Goal: Answer question/provide support: Share knowledge or assist other users

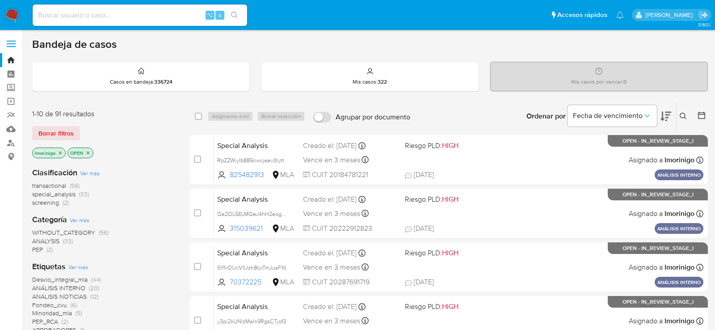
click at [121, 17] on input at bounding box center [140, 15] width 215 height 12
paste input "eaHY2Ay62g57qiwEQ1vFxBqT"
type input "eaHY2Ay62g57qiwEQ1vFxBqT"
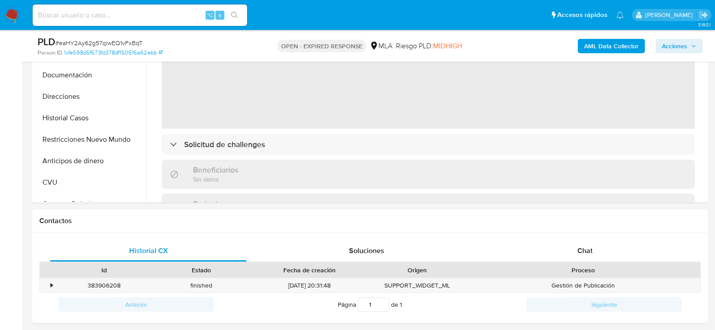
scroll to position [286, 0]
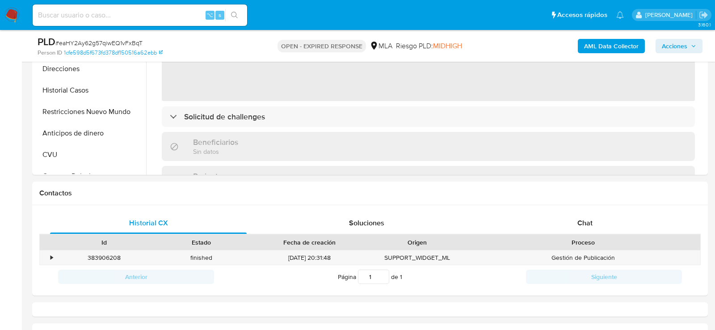
select select "10"
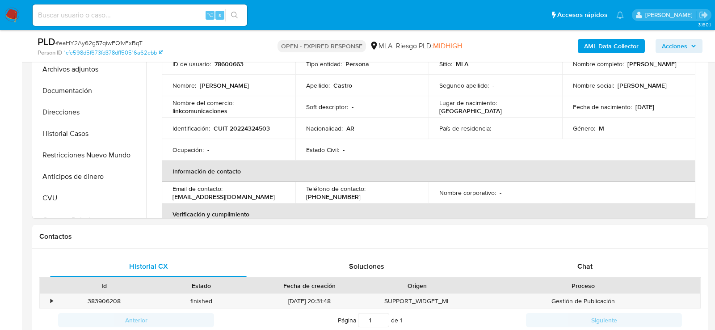
scroll to position [292, 0]
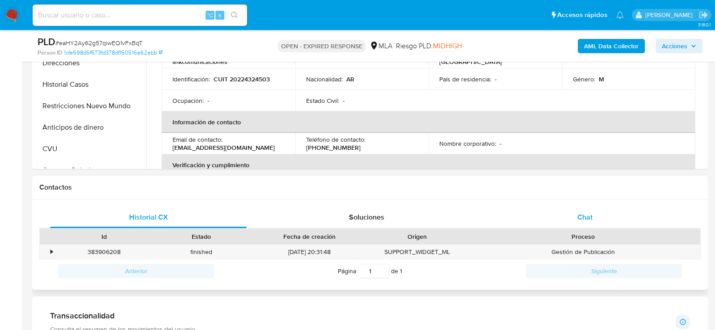
click at [594, 211] on div "Chat" at bounding box center [585, 217] width 197 height 21
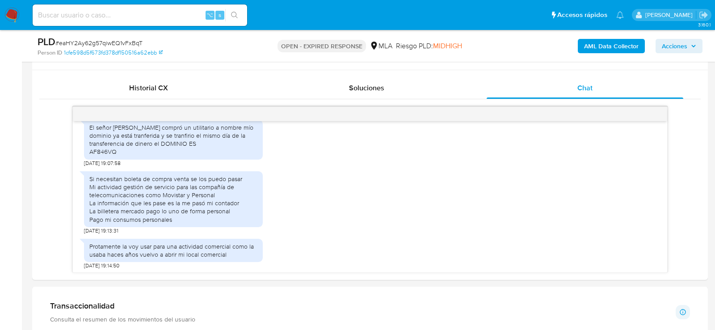
scroll to position [939, 0]
click at [108, 156] on div "El señor Eduardo armando pacha compró un utilitario a nombre mío dominio ya est…" at bounding box center [173, 140] width 168 height 33
copy div "AF846VQ"
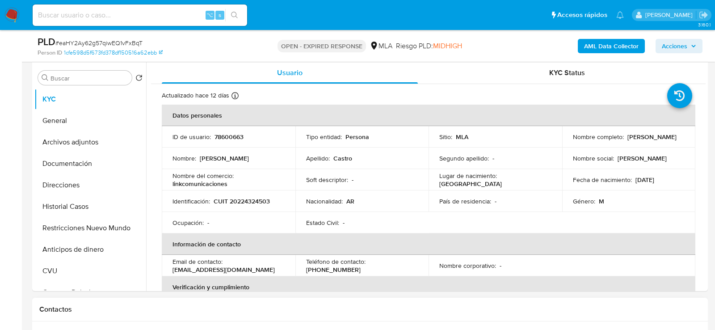
scroll to position [167, 0]
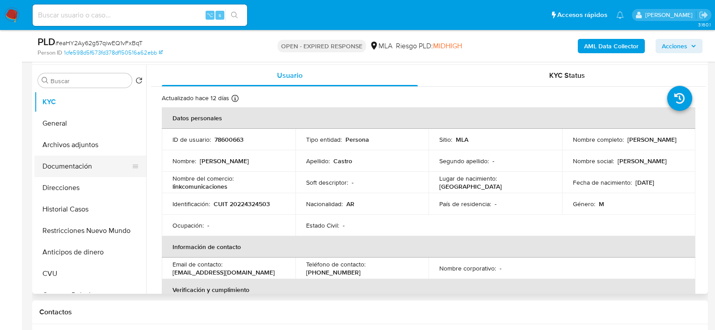
click at [74, 156] on button "Documentación" at bounding box center [86, 166] width 105 height 21
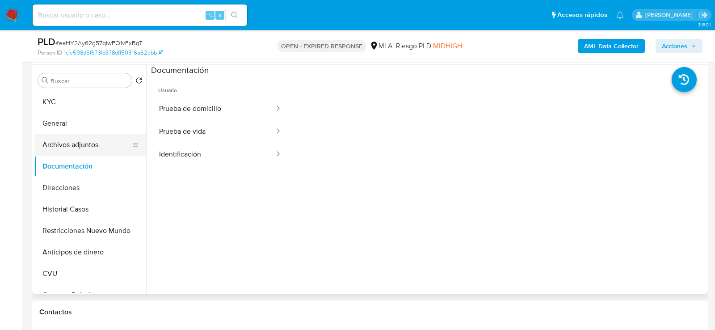
click at [74, 145] on button "Archivos adjuntos" at bounding box center [86, 144] width 105 height 21
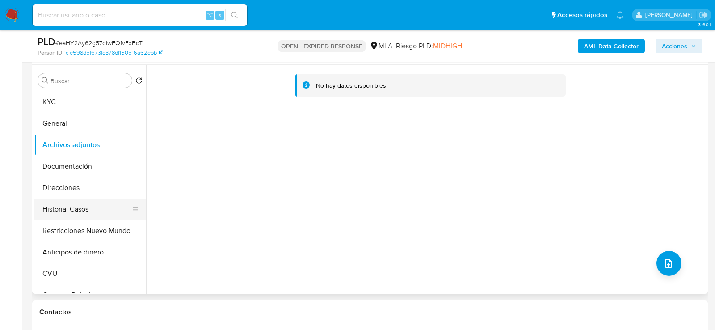
click at [75, 210] on button "Historial Casos" at bounding box center [86, 209] width 105 height 21
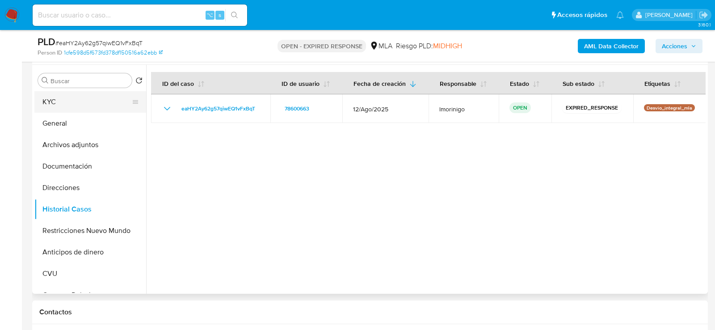
click at [63, 107] on button "KYC" at bounding box center [86, 101] width 105 height 21
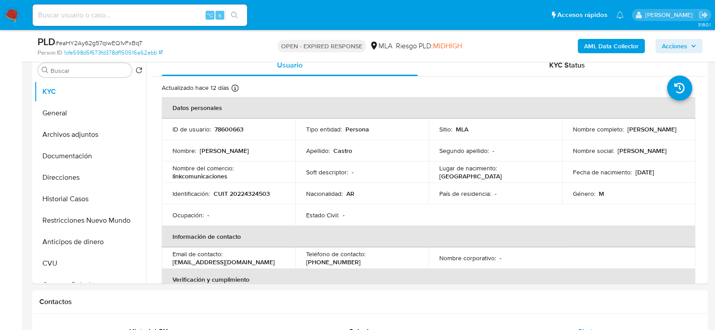
scroll to position [177, 0]
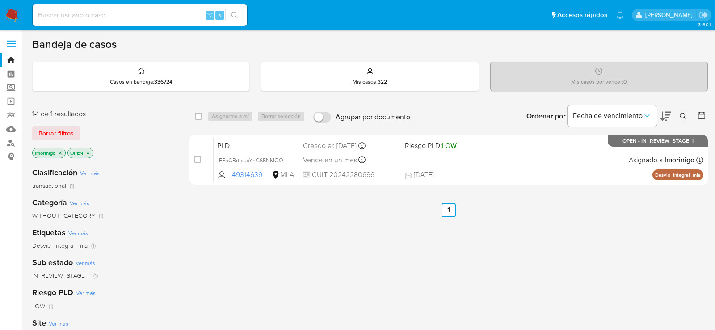
click at [134, 25] on div "⌥ s" at bounding box center [140, 14] width 215 height 21
click at [131, 18] on input at bounding box center [140, 15] width 215 height 12
paste input "stW52U2iAz4knbPHdBDrWjk8"
type input "stW52U2iAz4knbPHdBDrWjk8"
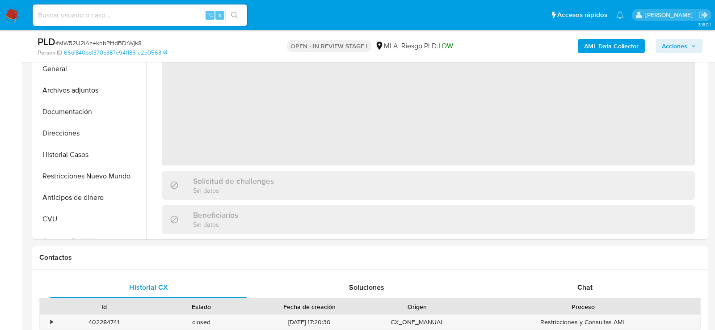
select select "10"
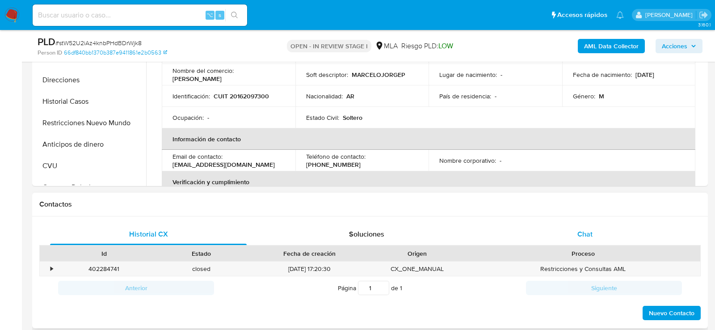
click at [544, 239] on div "Chat" at bounding box center [585, 234] width 197 height 21
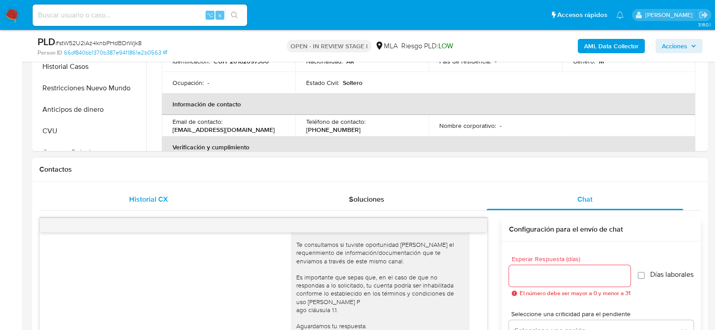
scroll to position [272, 0]
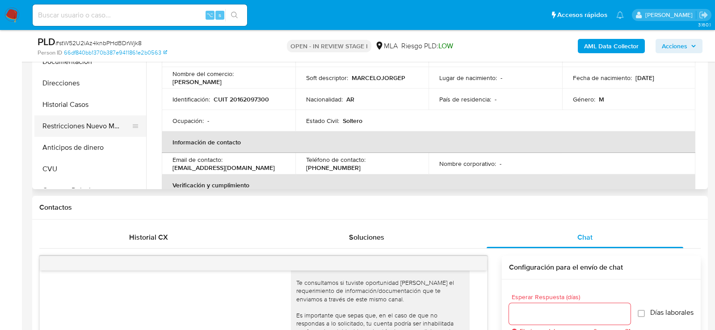
click at [59, 122] on button "Restricciones Nuevo Mundo" at bounding box center [86, 125] width 105 height 21
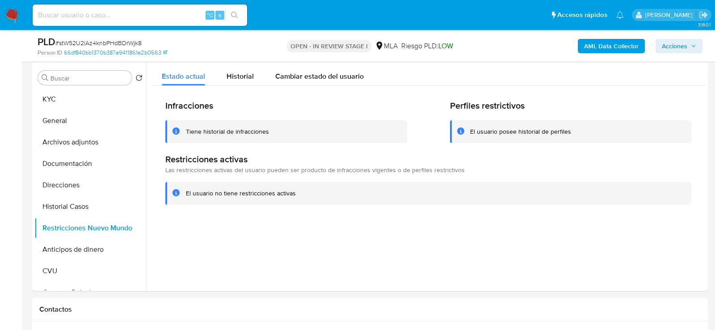
scroll to position [156, 0]
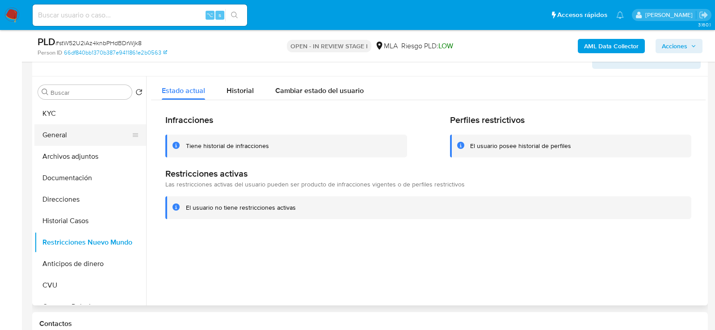
click at [60, 126] on button "General" at bounding box center [86, 134] width 105 height 21
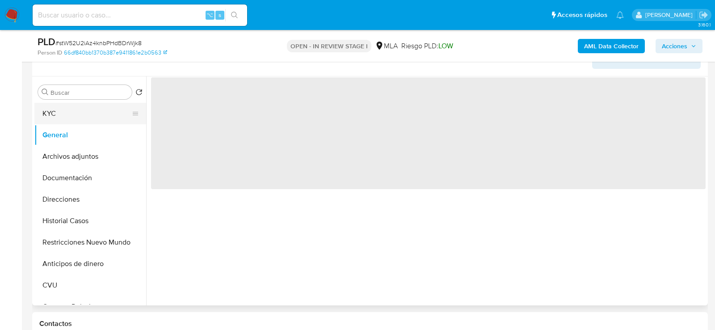
click at [57, 118] on button "KYC" at bounding box center [86, 113] width 105 height 21
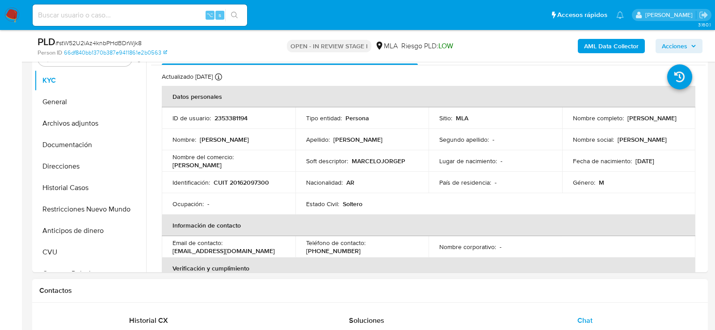
scroll to position [180, 0]
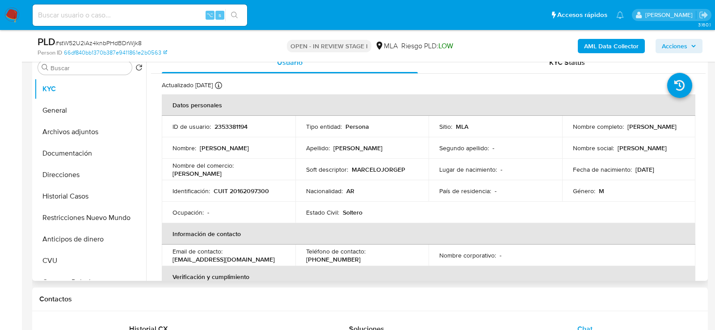
click at [220, 120] on td "ID de usuario : 2353381194" at bounding box center [229, 126] width 134 height 21
click at [220, 121] on td "ID de usuario : 2353381194" at bounding box center [229, 126] width 134 height 21
click at [220, 127] on p "2353381194" at bounding box center [231, 127] width 33 height 8
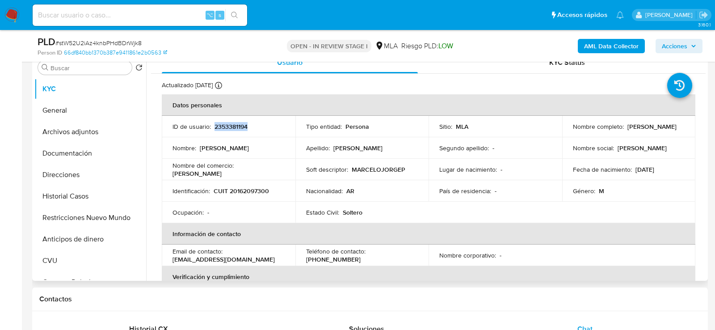
copy p "2353381194"
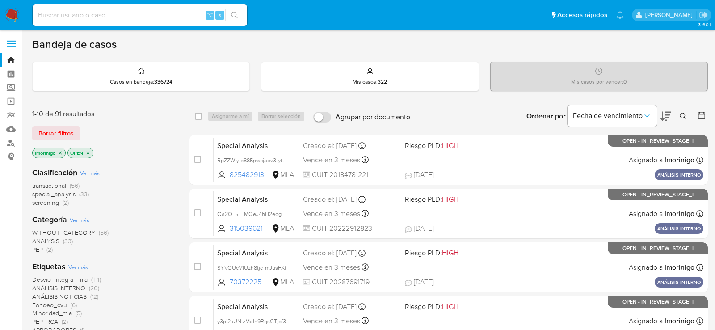
click at [132, 15] on input at bounding box center [140, 15] width 215 height 12
paste input "5yMHwlEZXGSxELrTLmlexuIJ"
type input "5yMHwlEZXGSxELrTLmlexuIJ"
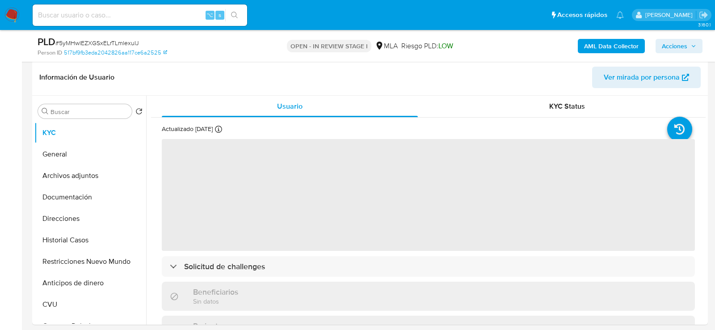
select select "10"
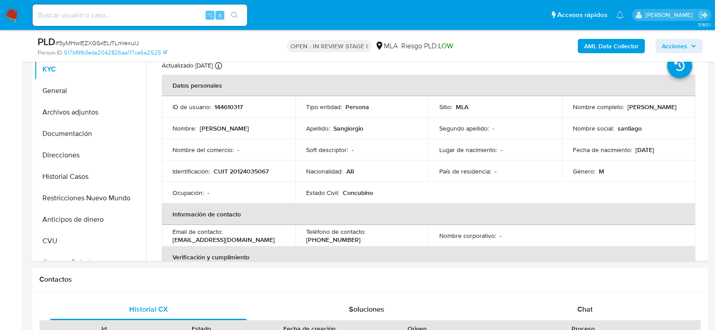
scroll to position [214, 0]
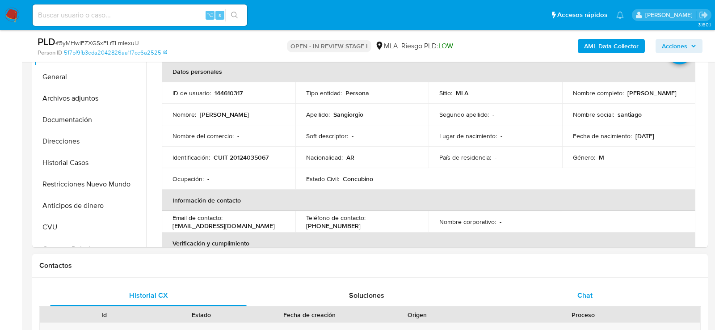
click at [544, 286] on div "Chat" at bounding box center [585, 295] width 197 height 21
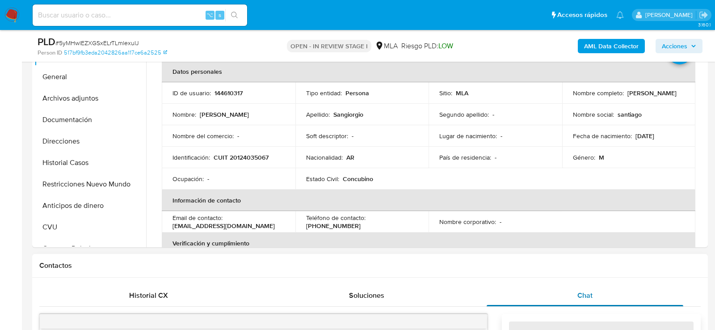
click at [545, 292] on div "Chat" at bounding box center [585, 295] width 197 height 21
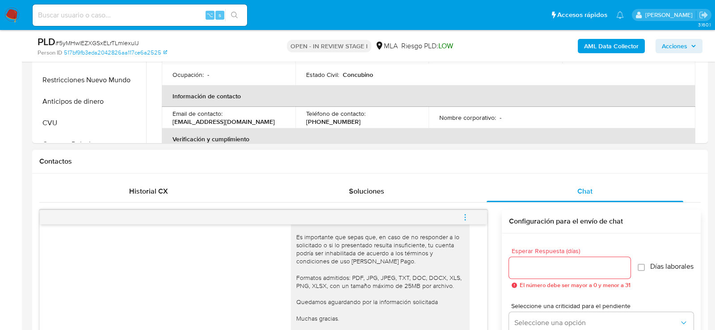
scroll to position [193, 0]
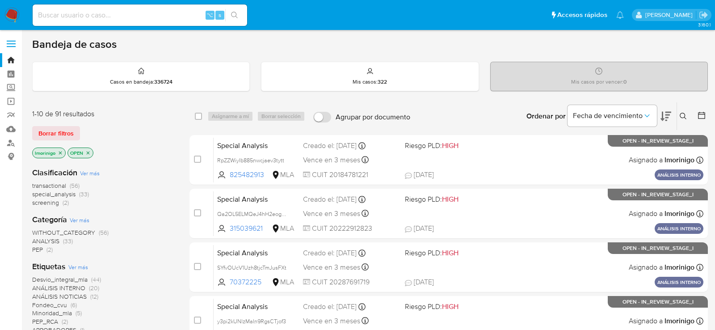
click at [197, 10] on input at bounding box center [140, 15] width 215 height 12
paste input "NBK1EiwMidrSCZYiwhVlQ8Js"
type input "NBK1EiwMidrSCZYiwhVlQ8Js"
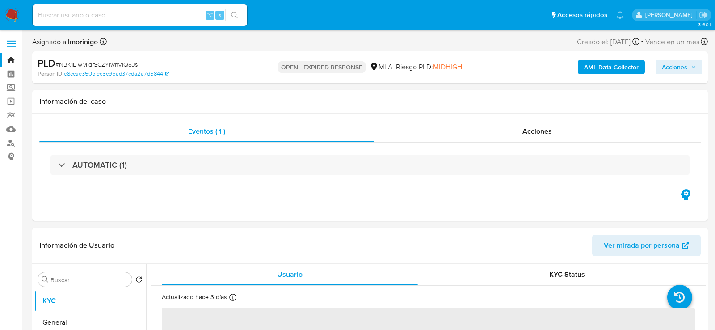
select select "10"
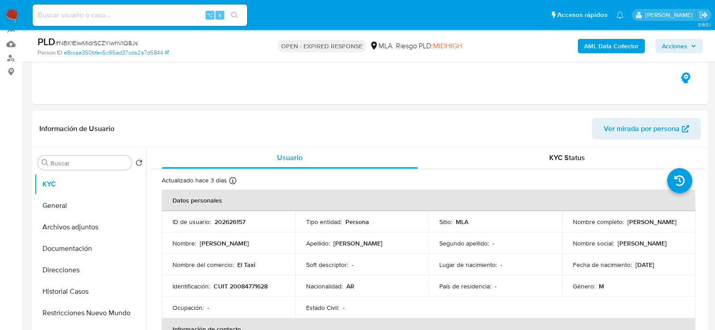
scroll to position [267, 0]
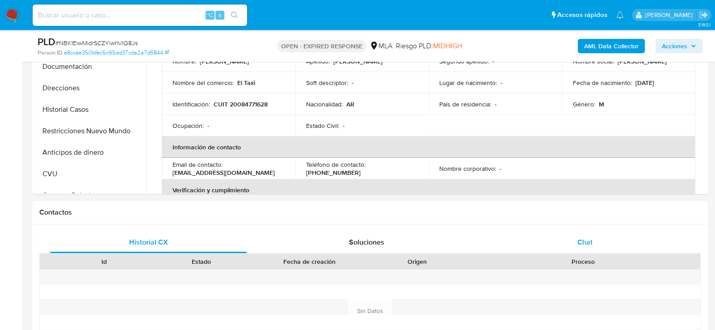
click at [577, 245] on div "Chat" at bounding box center [585, 242] width 197 height 21
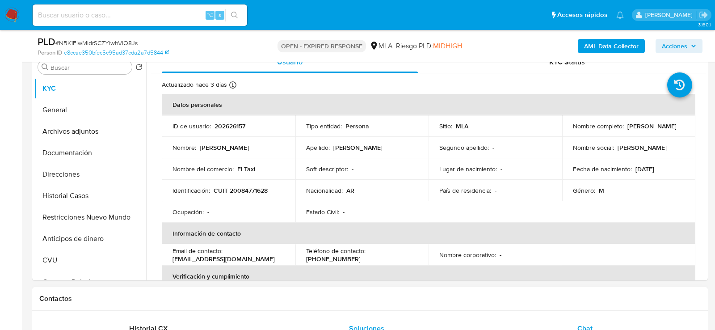
scroll to position [180, 0]
click at [259, 189] on p "CUIT 20084771628" at bounding box center [241, 191] width 54 height 8
copy p "20084771628"
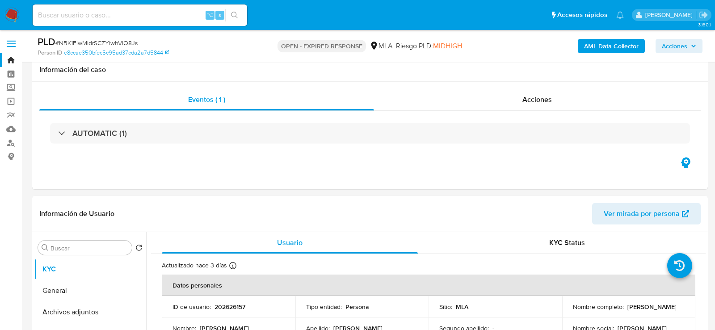
select select "10"
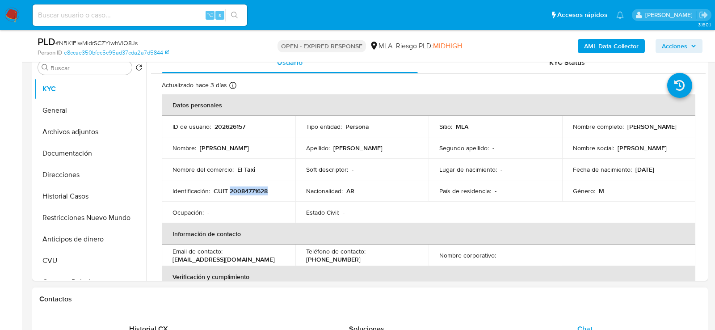
scroll to position [1192, 0]
